Goal: Task Accomplishment & Management: Use online tool/utility

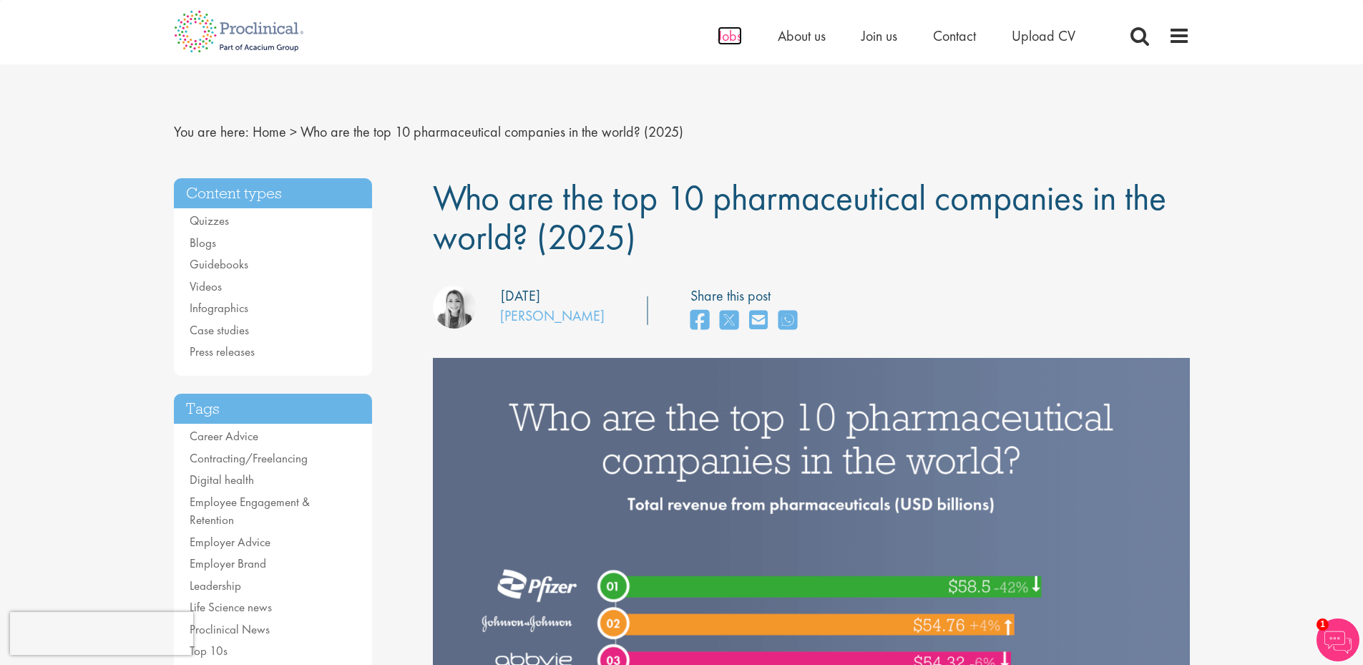
click at [735, 36] on span "Jobs" at bounding box center [730, 35] width 24 height 19
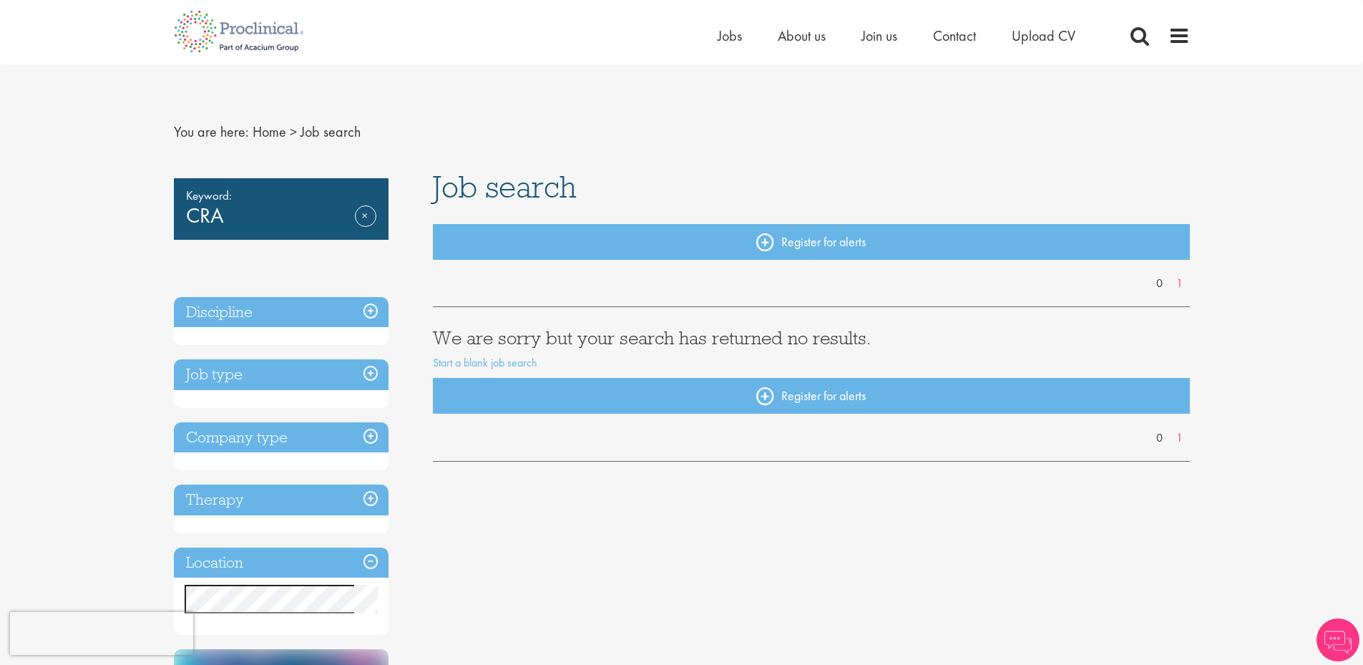
click at [323, 383] on h3 "Job type" at bounding box center [281, 374] width 215 height 31
click at [367, 375] on h3 "Job type" at bounding box center [281, 374] width 215 height 31
click at [358, 207] on link "Remove" at bounding box center [365, 225] width 21 height 41
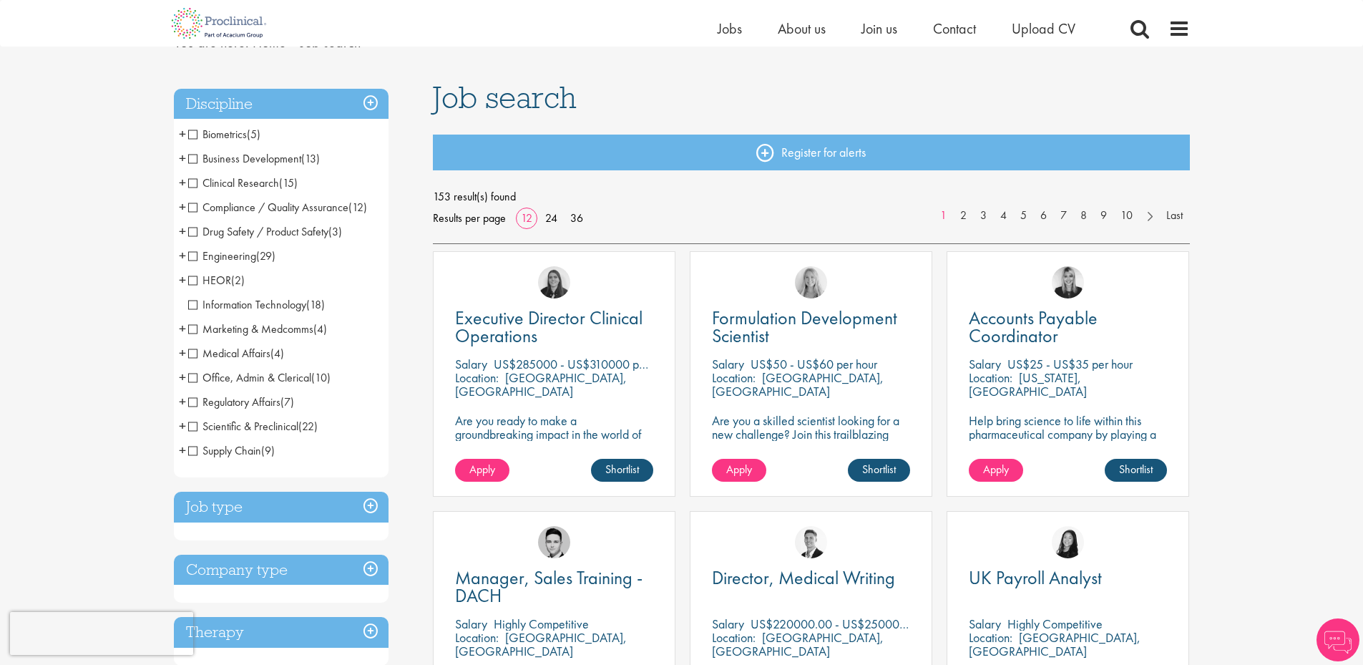
scroll to position [215, 0]
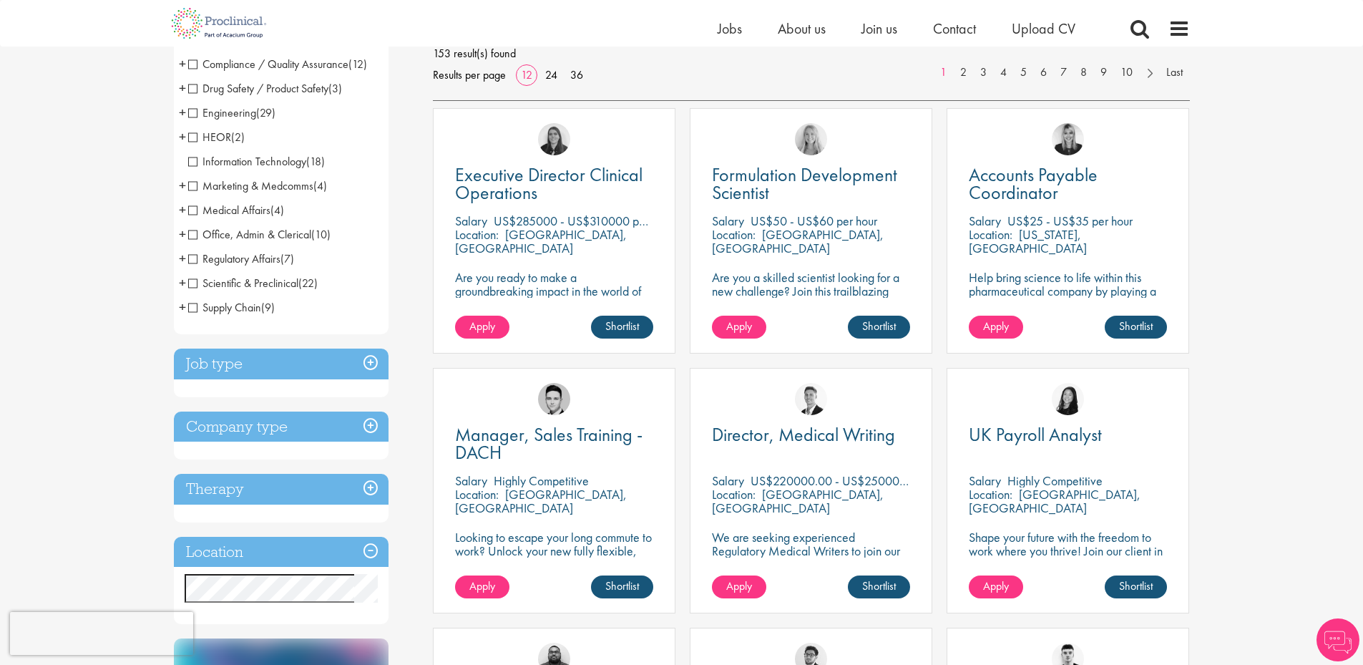
click at [361, 355] on h3 "Job type" at bounding box center [281, 363] width 215 height 31
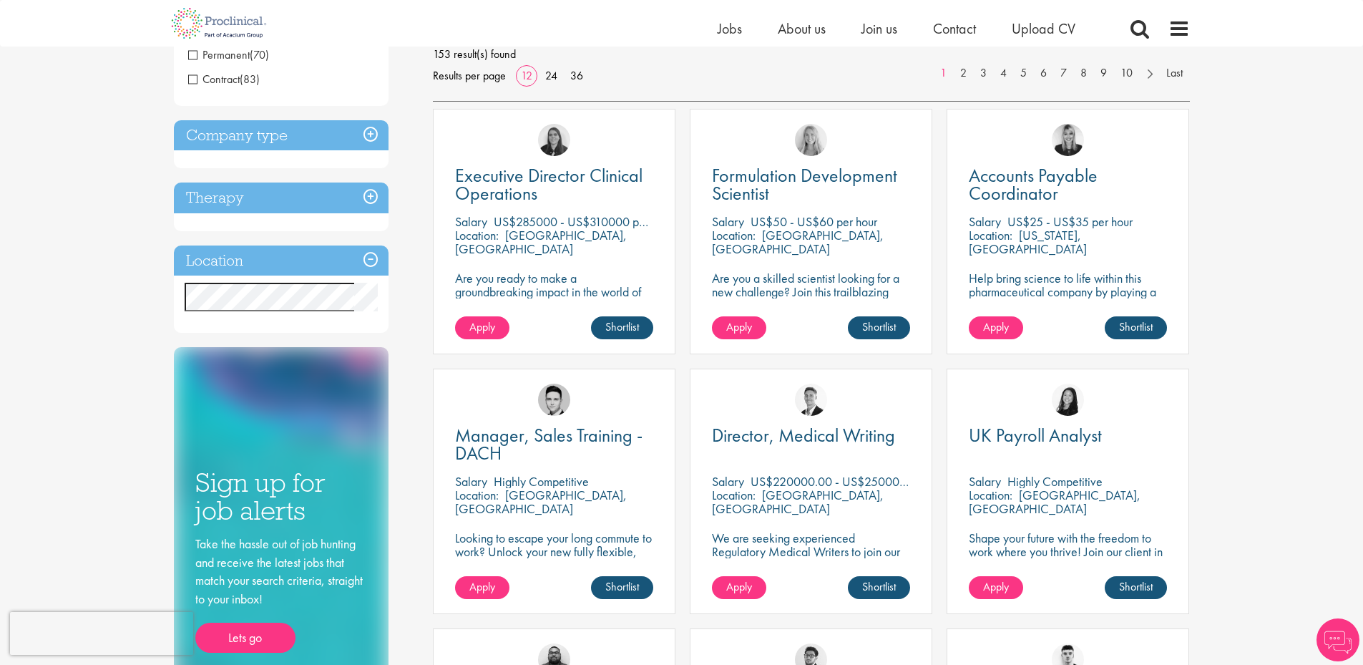
scroll to position [0, 0]
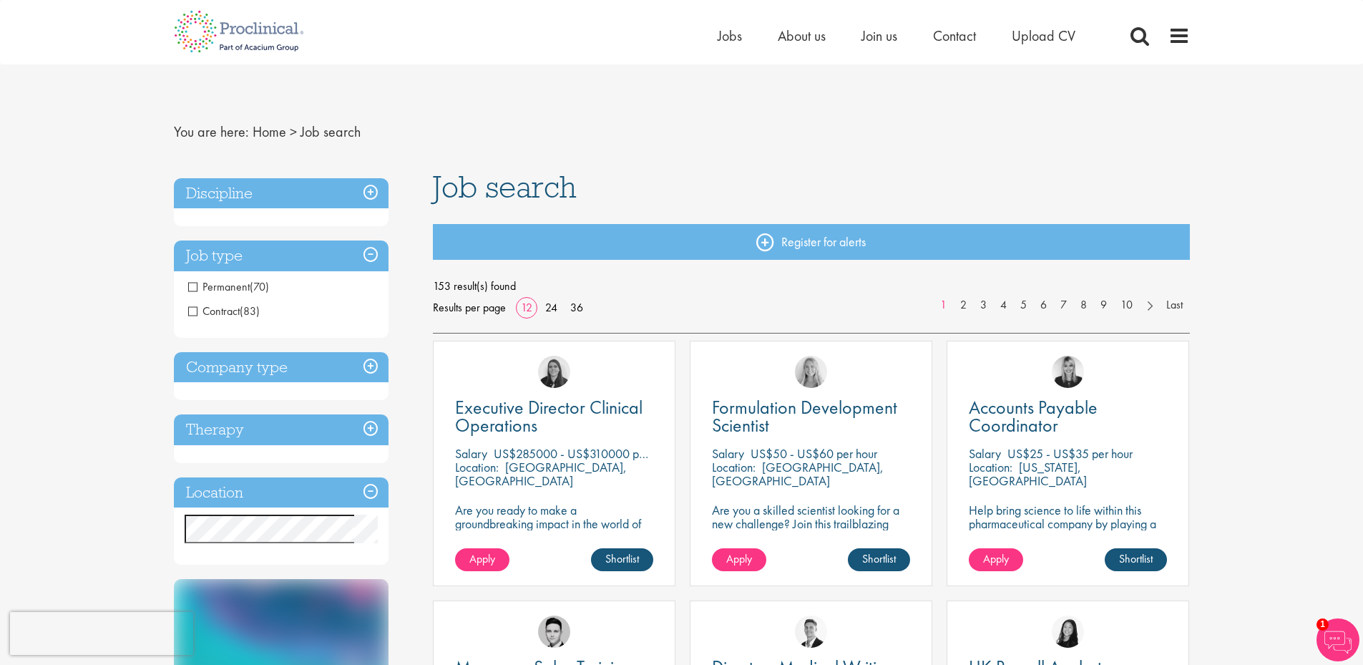
click at [189, 287] on span "Permanent" at bounding box center [219, 286] width 62 height 15
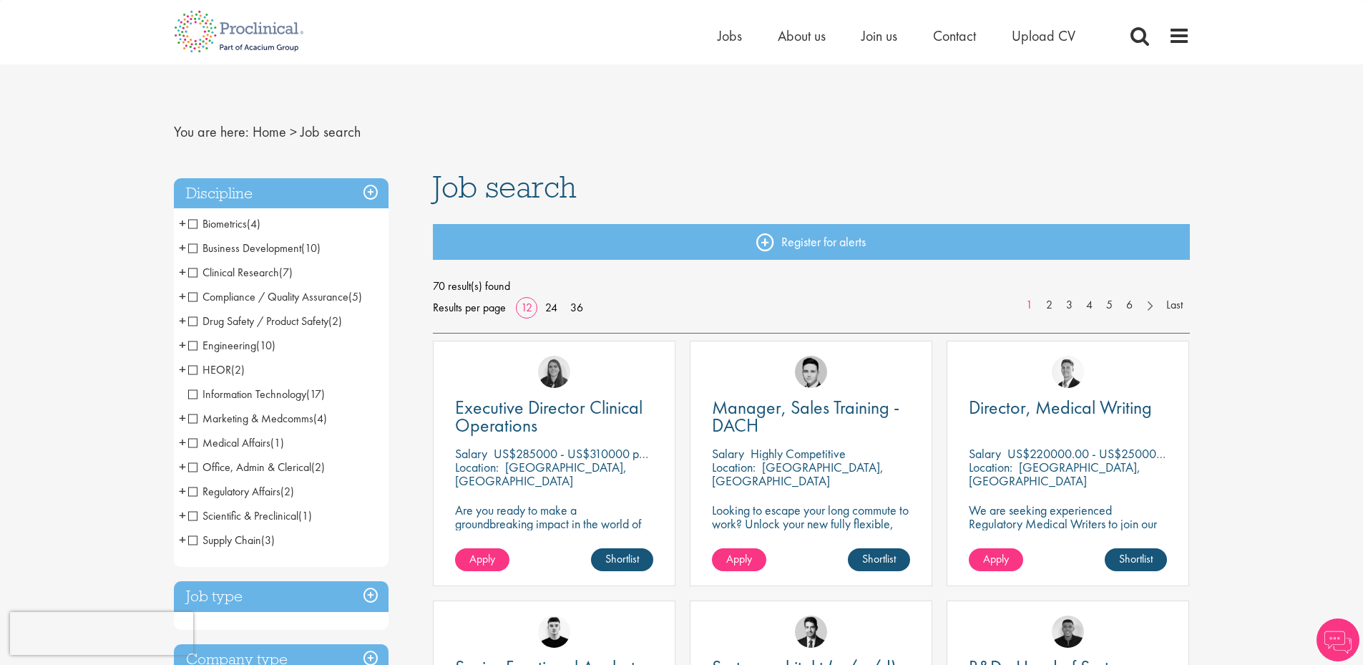
click at [193, 274] on span "Clinical Research" at bounding box center [233, 272] width 91 height 15
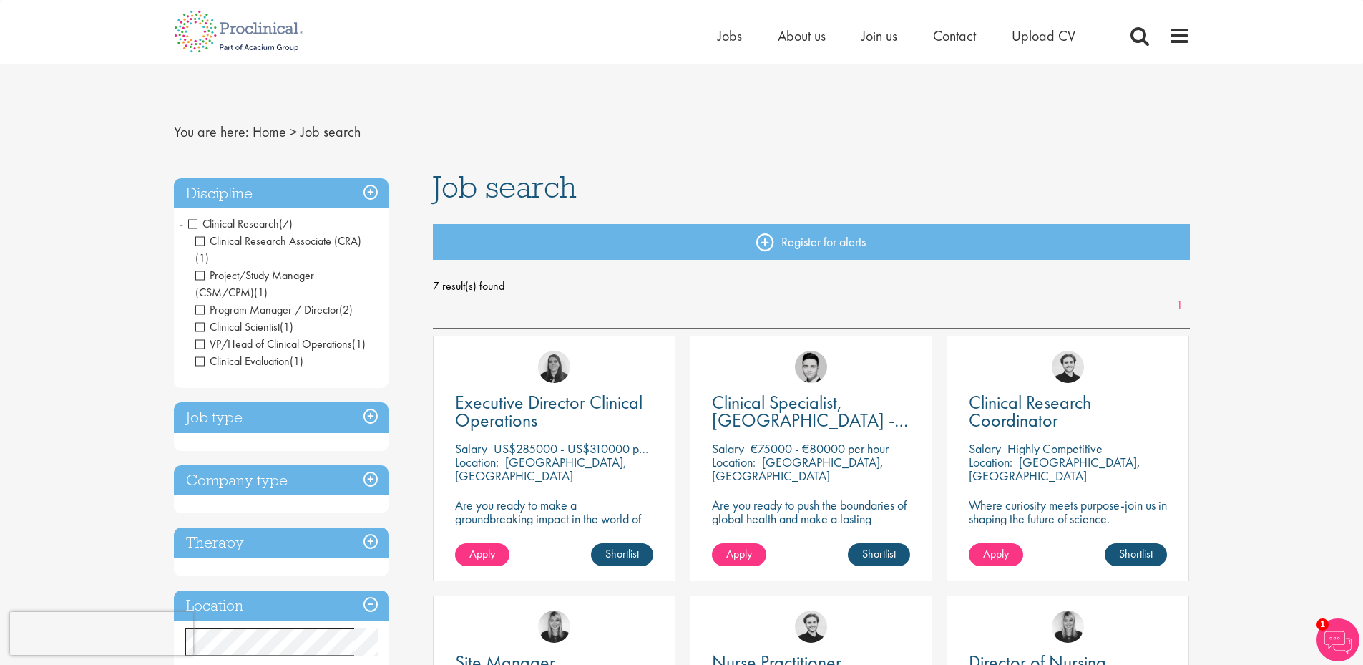
click at [201, 353] on span "Clinical Evaluation" at bounding box center [242, 360] width 94 height 15
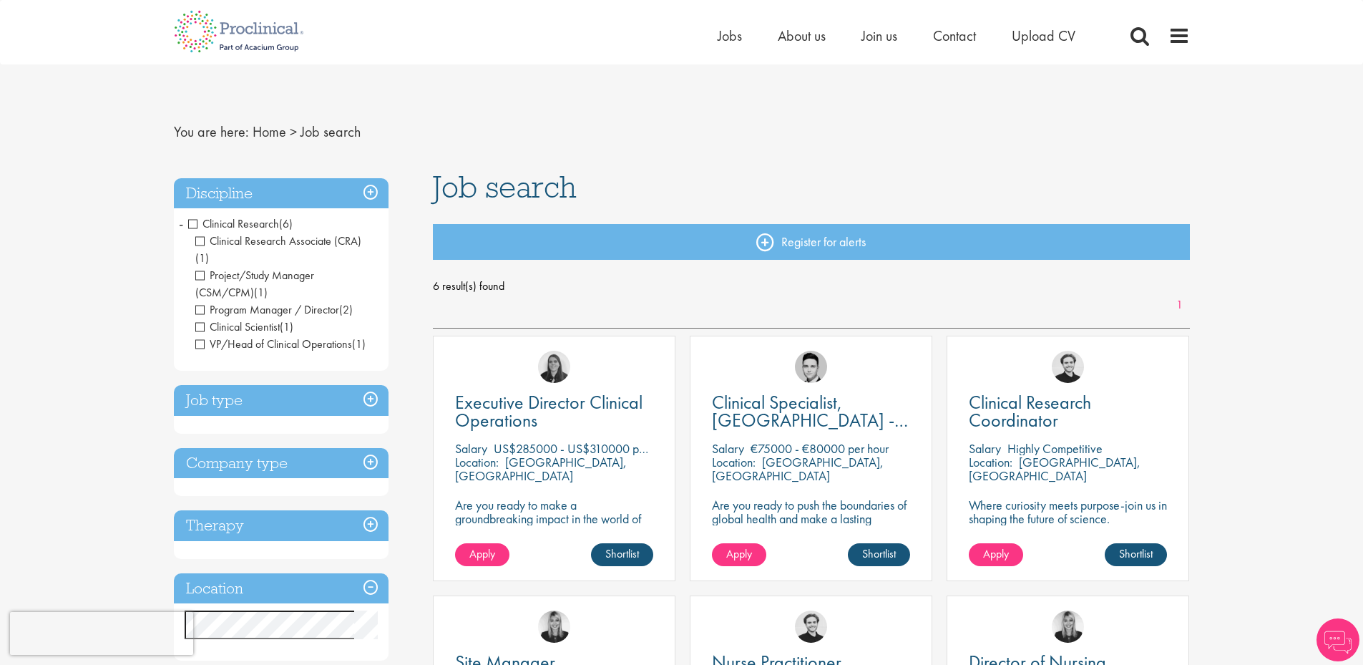
click at [202, 336] on span "VP/Head of Clinical Operations" at bounding box center [273, 343] width 157 height 15
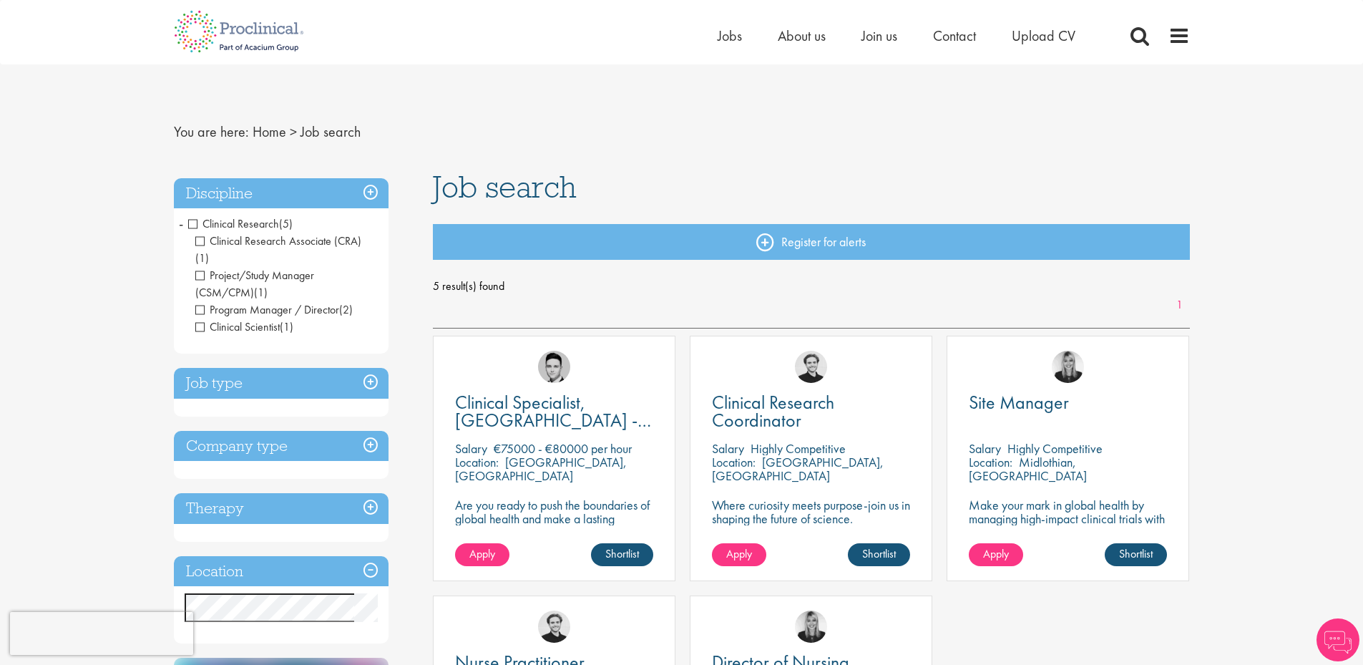
click at [199, 319] on span "Clinical Scientist" at bounding box center [237, 326] width 84 height 15
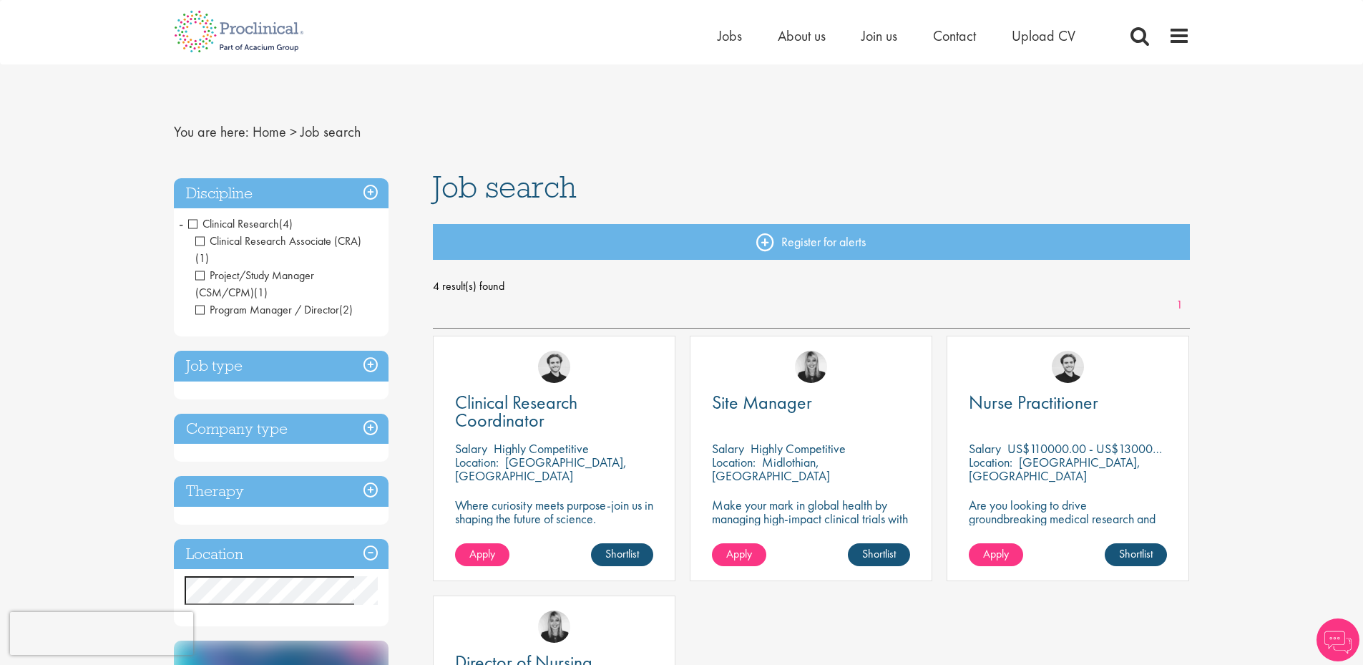
click at [200, 302] on span "Program Manager / Director" at bounding box center [267, 309] width 144 height 15
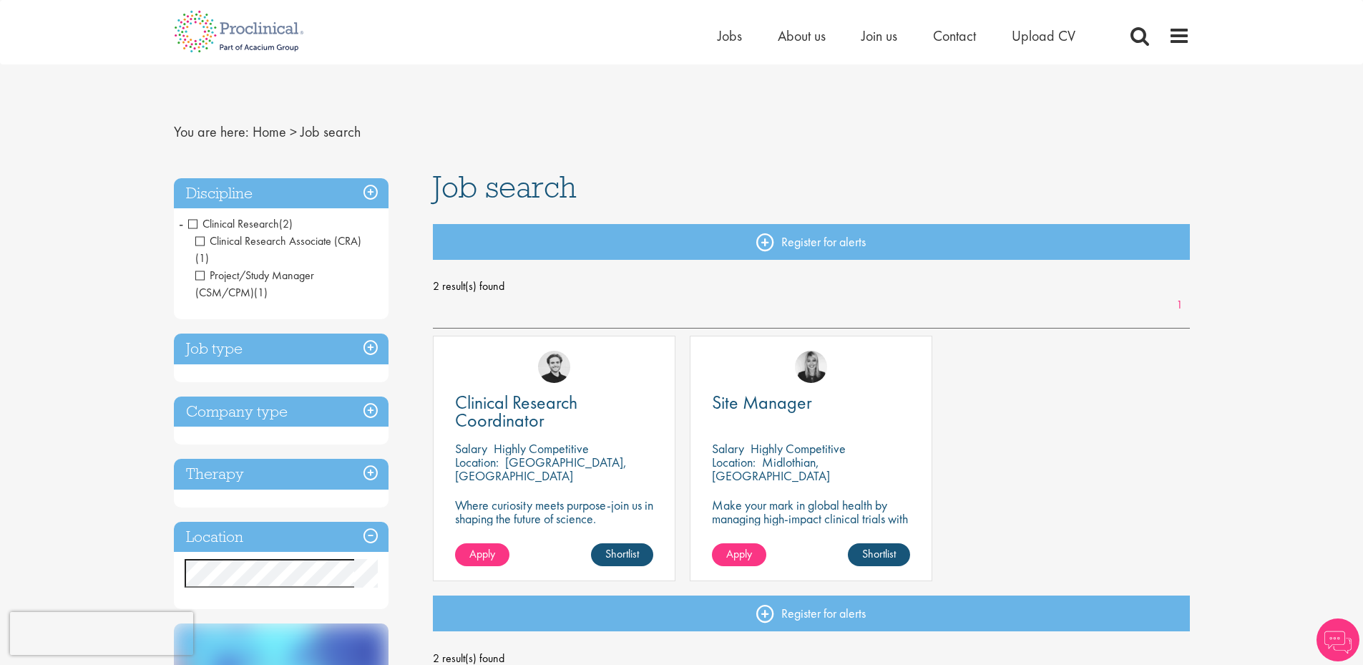
click at [200, 268] on span "Project/Study Manager (CSM/CPM)" at bounding box center [254, 284] width 119 height 32
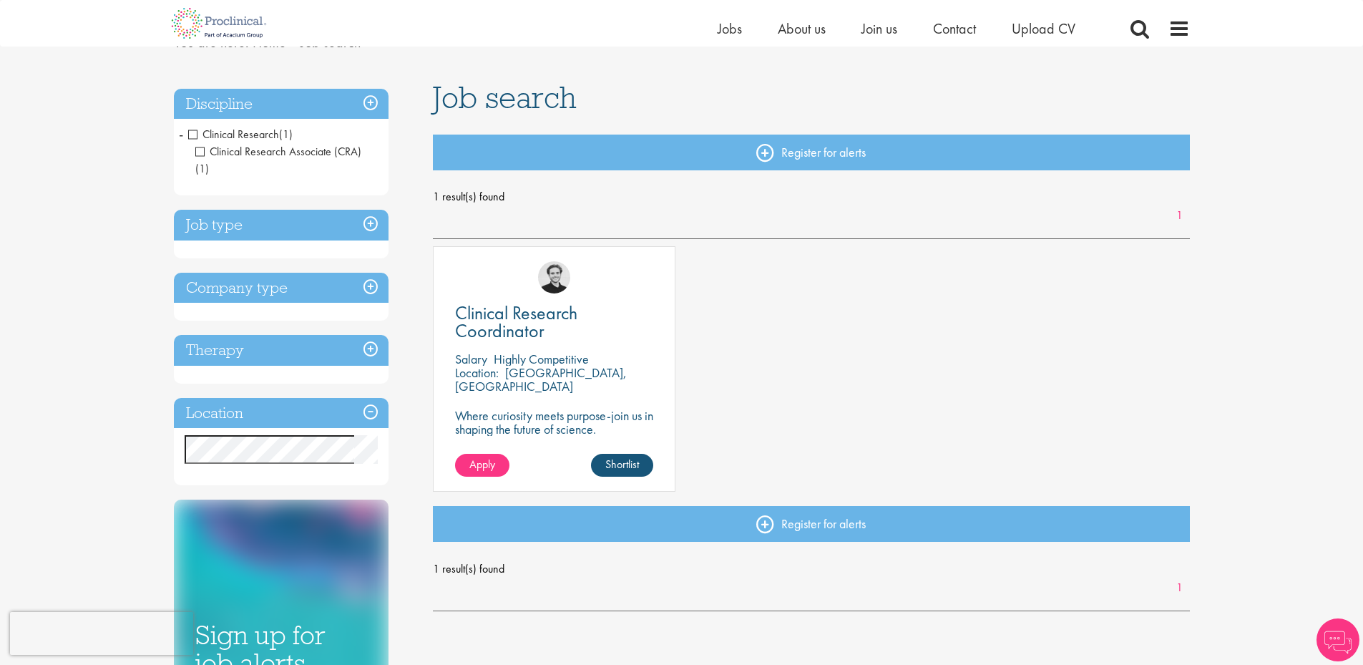
scroll to position [143, 0]
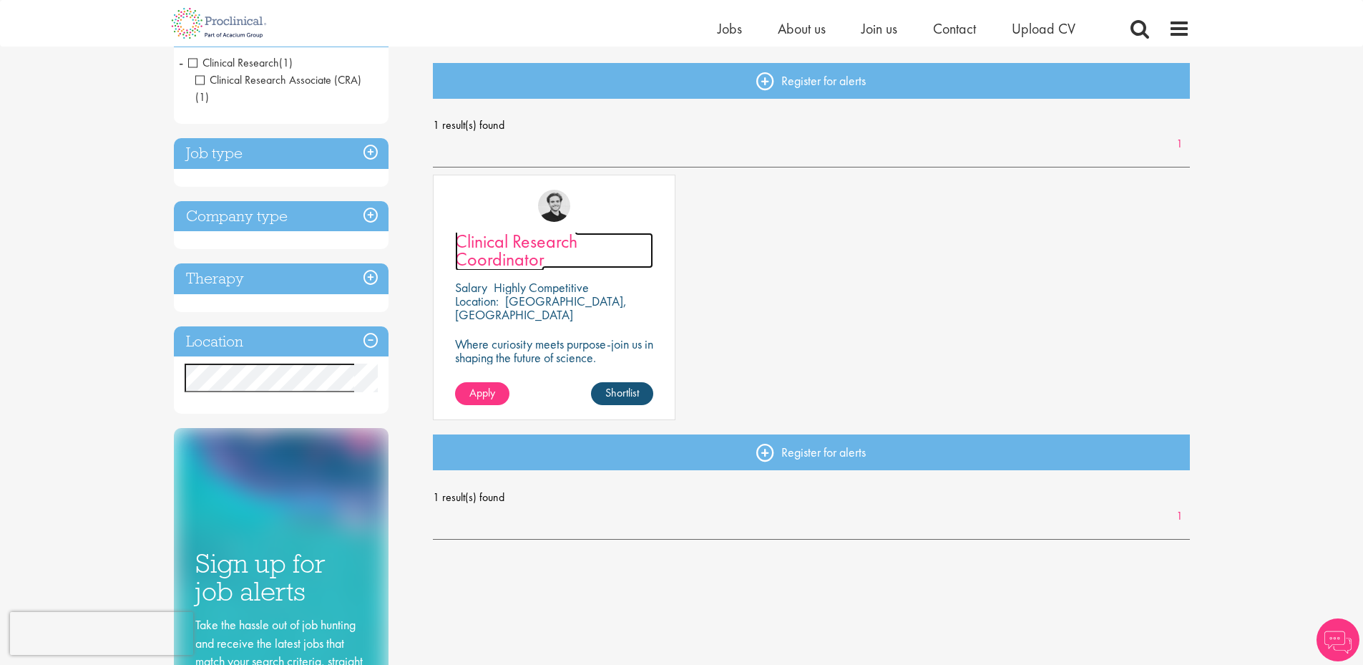
click at [529, 256] on span "Clinical Research Coordinator" at bounding box center [516, 250] width 122 height 42
